Goal: Task Accomplishment & Management: Manage account settings

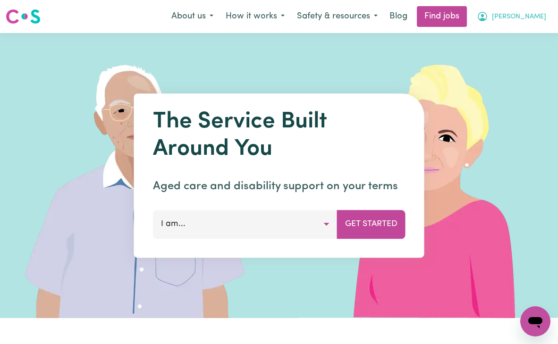
drag, startPoint x: 0, startPoint y: 0, endPoint x: 532, endPoint y: 17, distance: 532.7
click at [532, 17] on span "[PERSON_NAME]" at bounding box center [519, 17] width 54 height 10
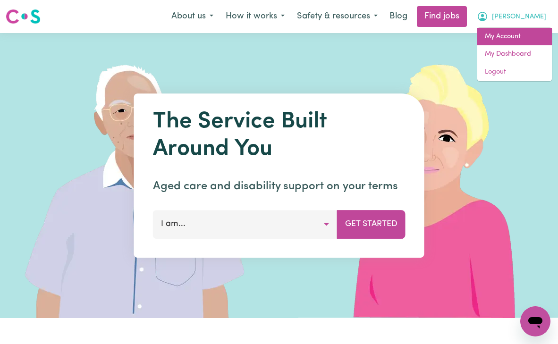
click at [520, 32] on link "My Account" at bounding box center [515, 37] width 75 height 18
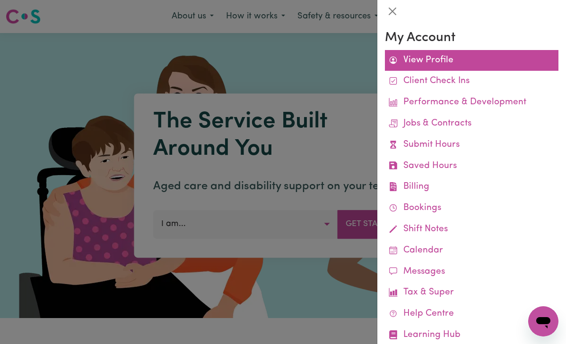
click at [432, 62] on link "View Profile" at bounding box center [471, 60] width 173 height 21
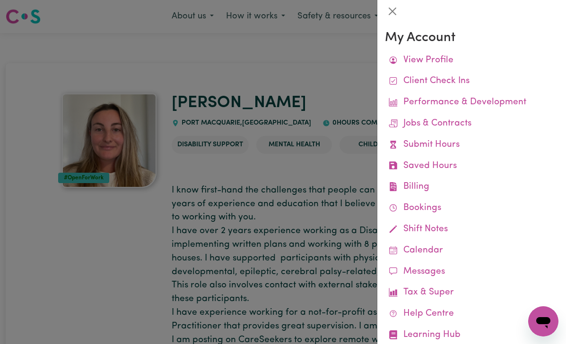
click at [334, 103] on div at bounding box center [283, 172] width 566 height 344
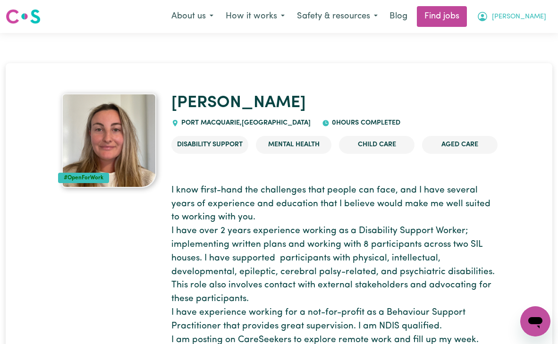
click at [529, 17] on span "[PERSON_NAME]" at bounding box center [519, 17] width 54 height 10
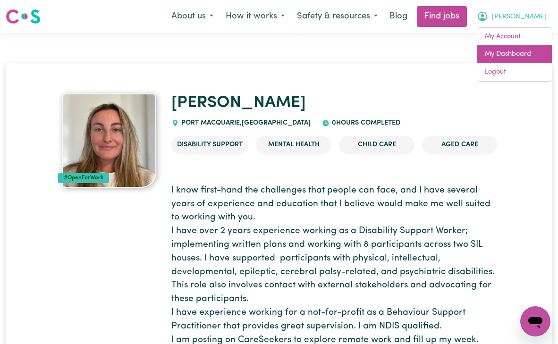
click at [518, 52] on link "My Dashboard" at bounding box center [515, 54] width 75 height 18
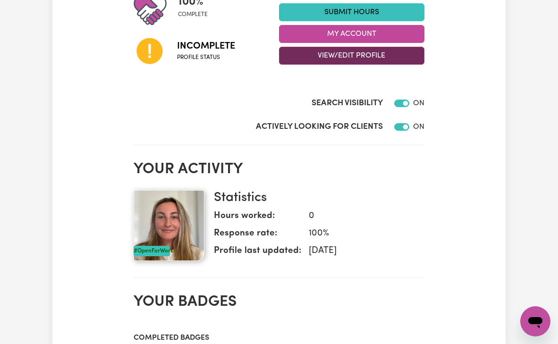
scroll to position [34, 0]
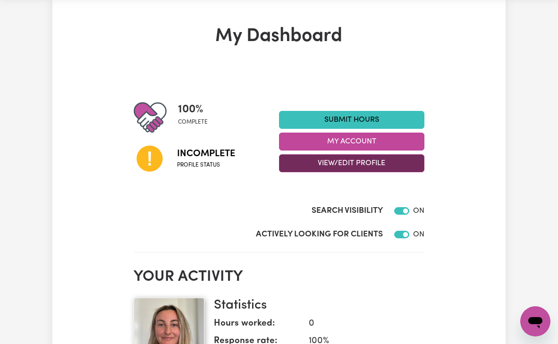
click at [363, 165] on button "View/Edit Profile" at bounding box center [352, 163] width 146 height 18
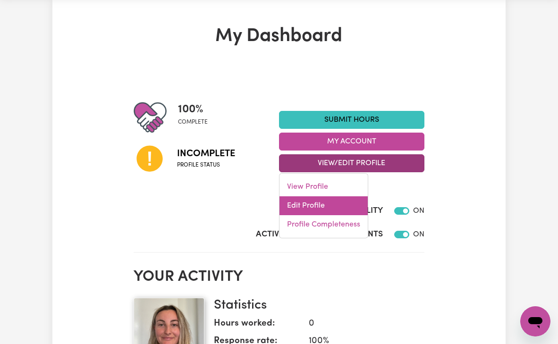
click at [326, 206] on link "Edit Profile" at bounding box center [324, 206] width 88 height 19
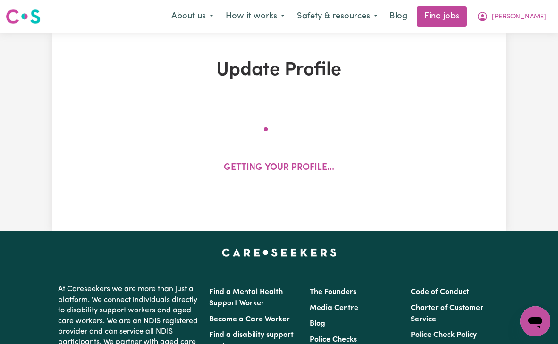
select select "[DEMOGRAPHIC_DATA]"
select select "[DEMOGRAPHIC_DATA] Citizen"
select select "Studying a healthcare related degree or qualification"
select select "100"
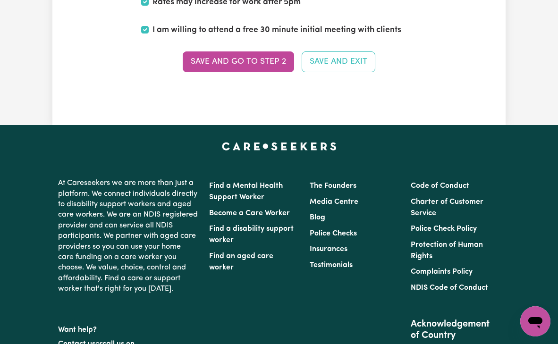
scroll to position [2315, 0]
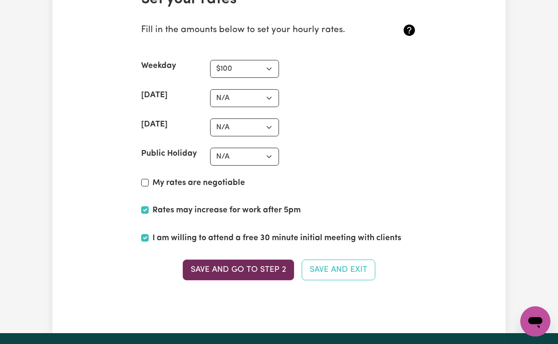
click at [241, 270] on button "Save and go to Step 2" at bounding box center [239, 270] width 112 height 21
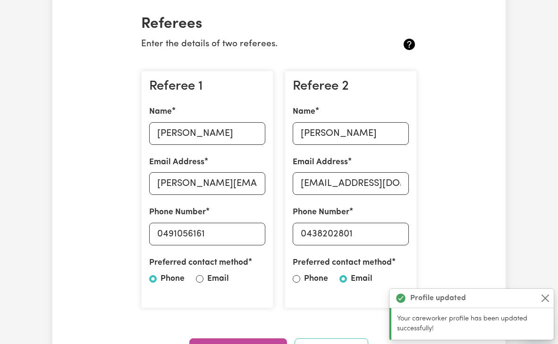
scroll to position [236, 0]
